Goal: Find specific page/section: Find specific page/section

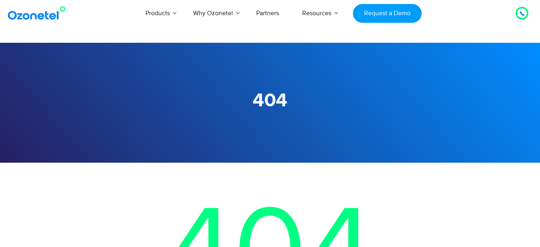
click at [522, 14] on icon at bounding box center [521, 13] width 5 height 5
click at [524, 12] on div at bounding box center [522, 13] width 10 height 10
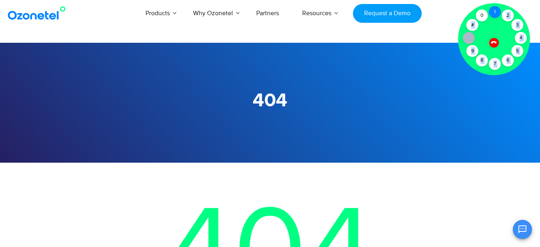
drag, startPoint x: 479, startPoint y: 15, endPoint x: 496, endPoint y: 11, distance: 17.2
click at [496, 11] on div "1" at bounding box center [495, 12] width 12 height 12
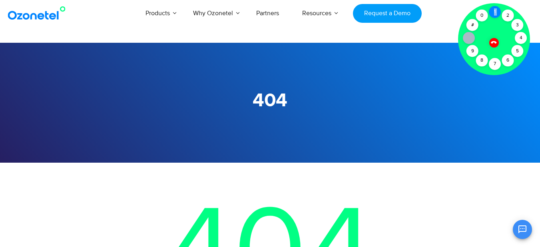
click at [496, 11] on div "1" at bounding box center [495, 12] width 12 height 12
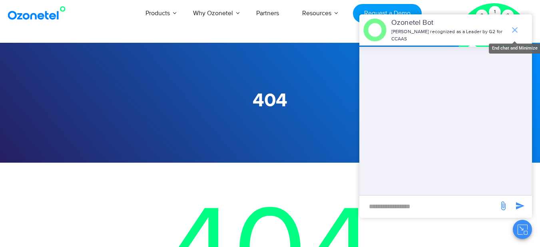
click at [513, 28] on icon "end chat or minimize" at bounding box center [515, 30] width 6 height 6
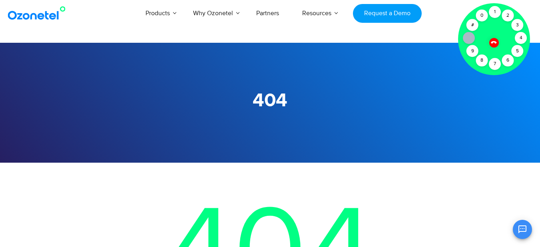
click at [495, 43] on icon at bounding box center [494, 43] width 6 height 6
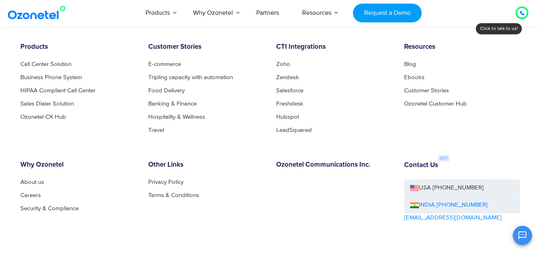
scroll to position [419, 0]
